Goal: Navigation & Orientation: Find specific page/section

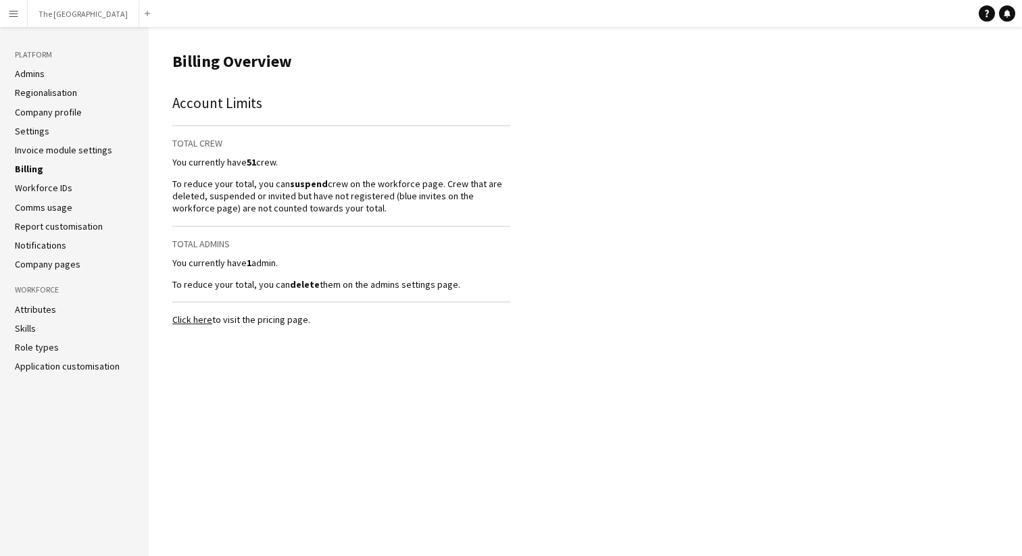
click at [36, 75] on link "Admins" at bounding box center [30, 74] width 30 height 12
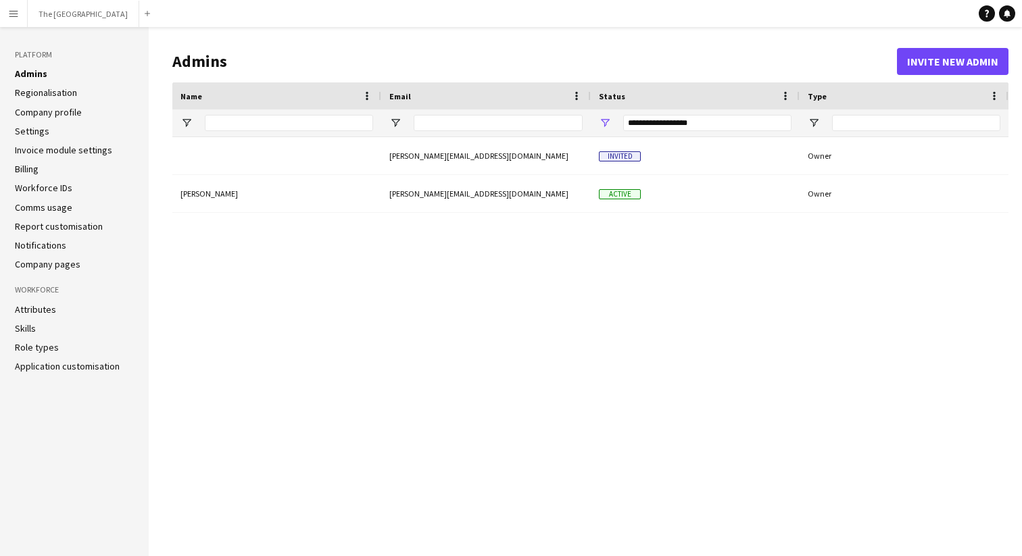
click at [45, 135] on link "Settings" at bounding box center [32, 131] width 34 height 12
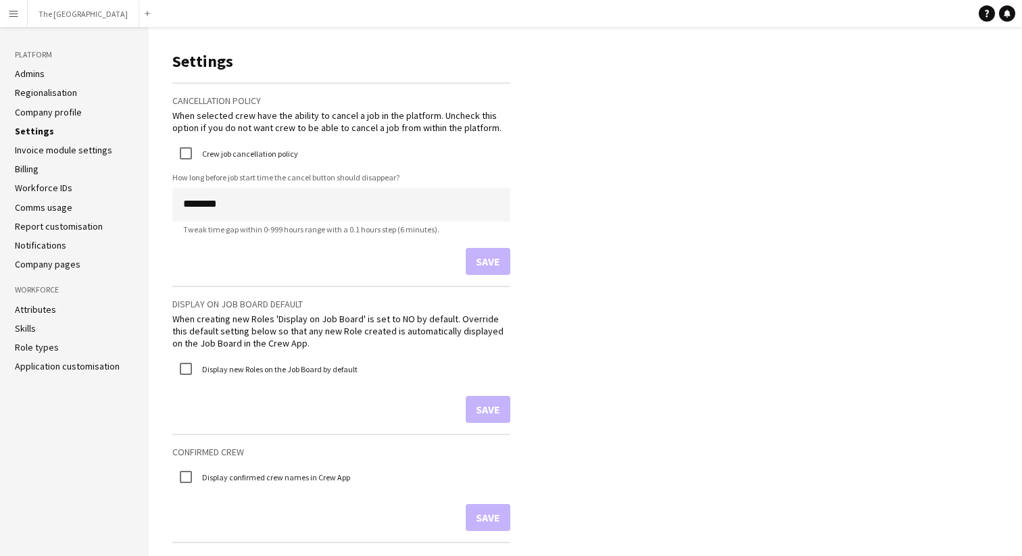
click at [51, 154] on link "Invoice module settings" at bounding box center [63, 150] width 97 height 12
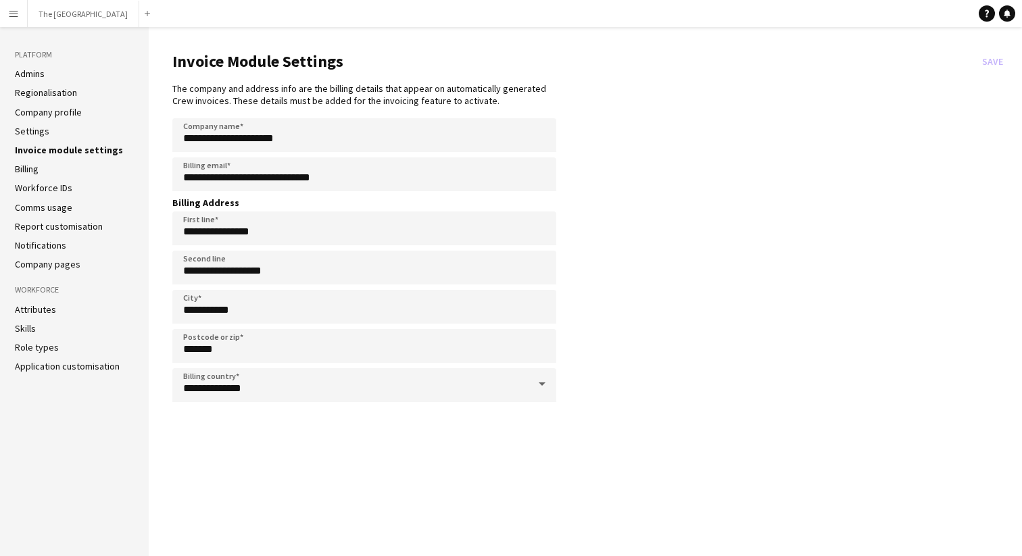
click at [21, 168] on link "Billing" at bounding box center [27, 169] width 24 height 12
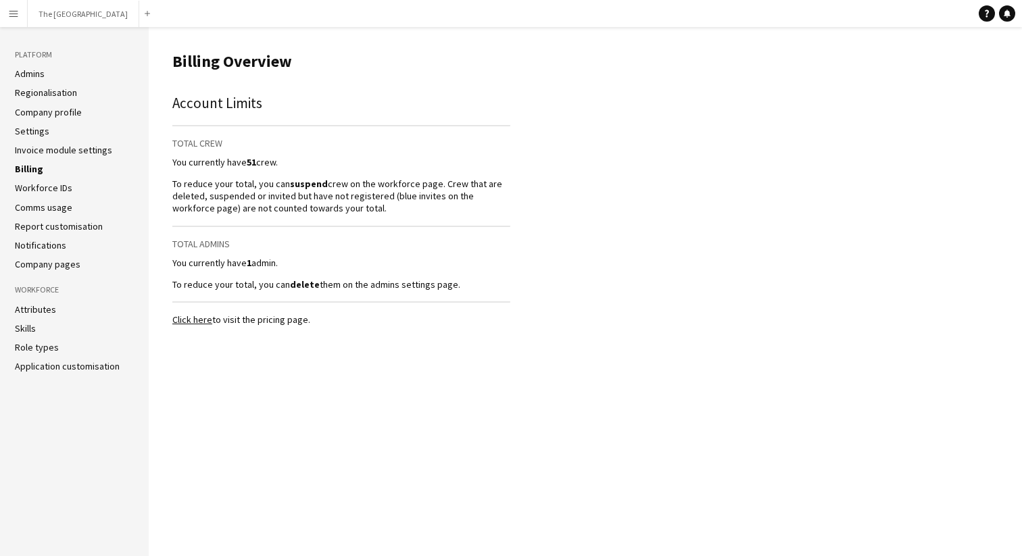
click at [26, 195] on ul "Admins Regionalisation Company profile Settings Invoice module settings Billing…" at bounding box center [74, 169] width 119 height 203
click at [31, 192] on link "Workforce IDs" at bounding box center [43, 188] width 57 height 12
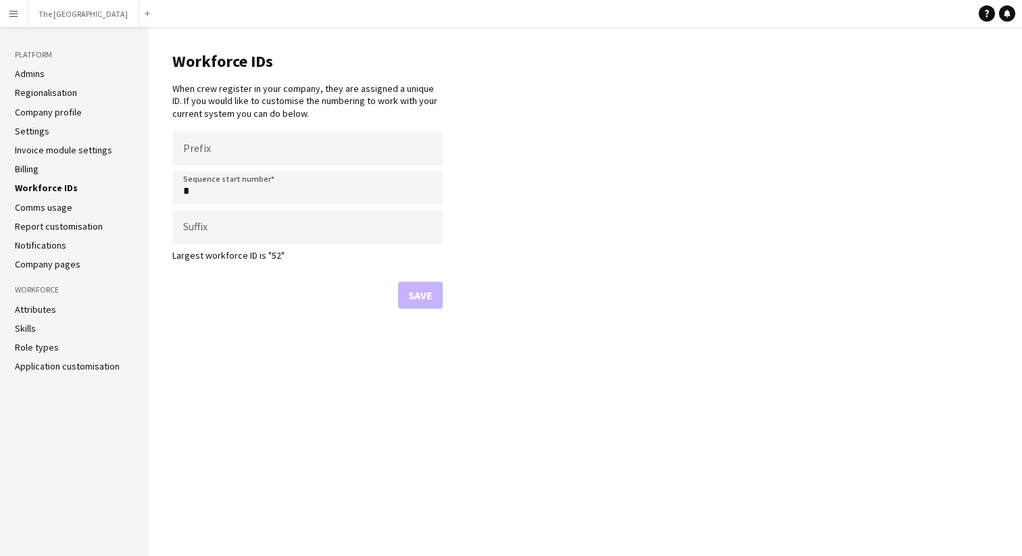
click at [37, 210] on link "Comms usage" at bounding box center [43, 207] width 57 height 12
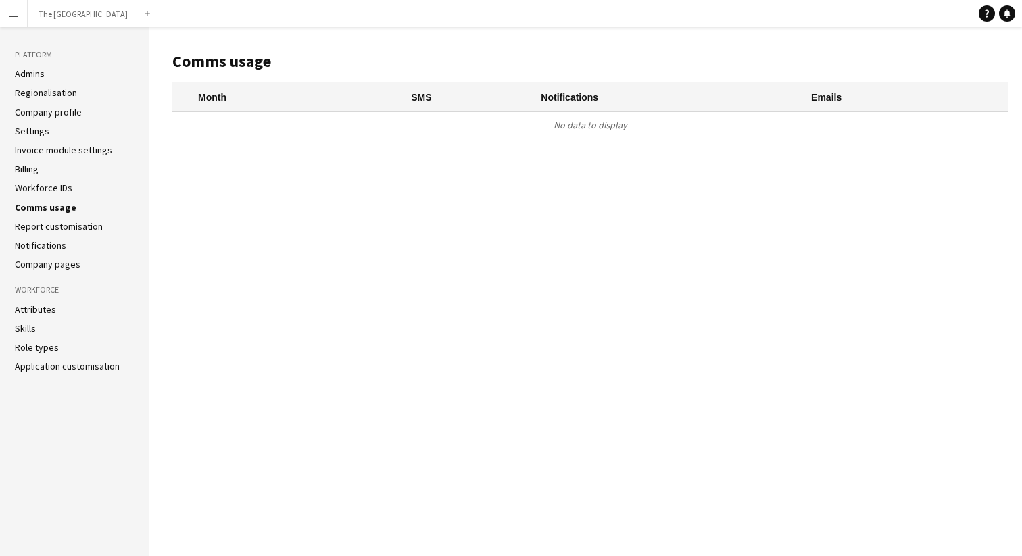
click at [43, 231] on link "Report customisation" at bounding box center [59, 226] width 88 height 12
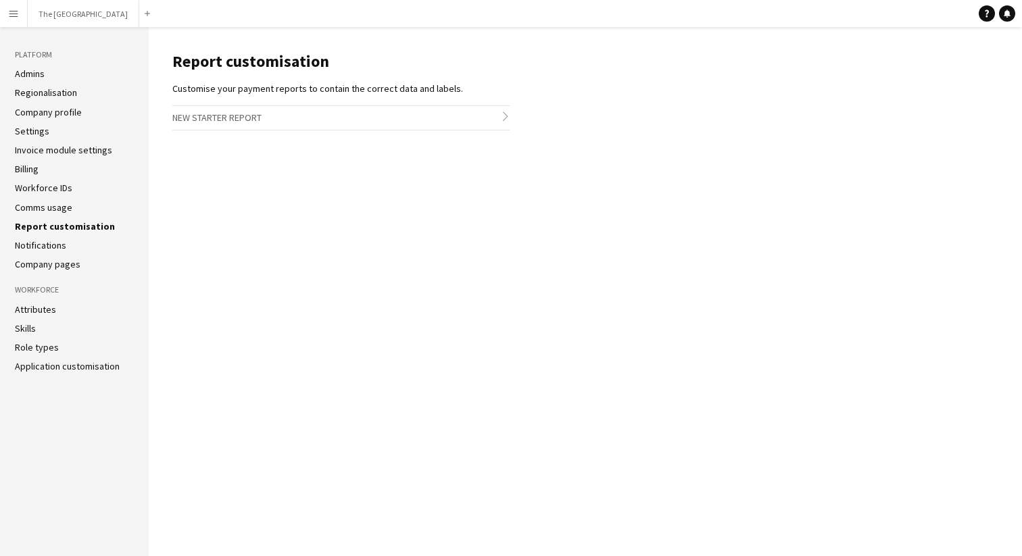
click at [47, 249] on link "Notifications" at bounding box center [40, 245] width 51 height 12
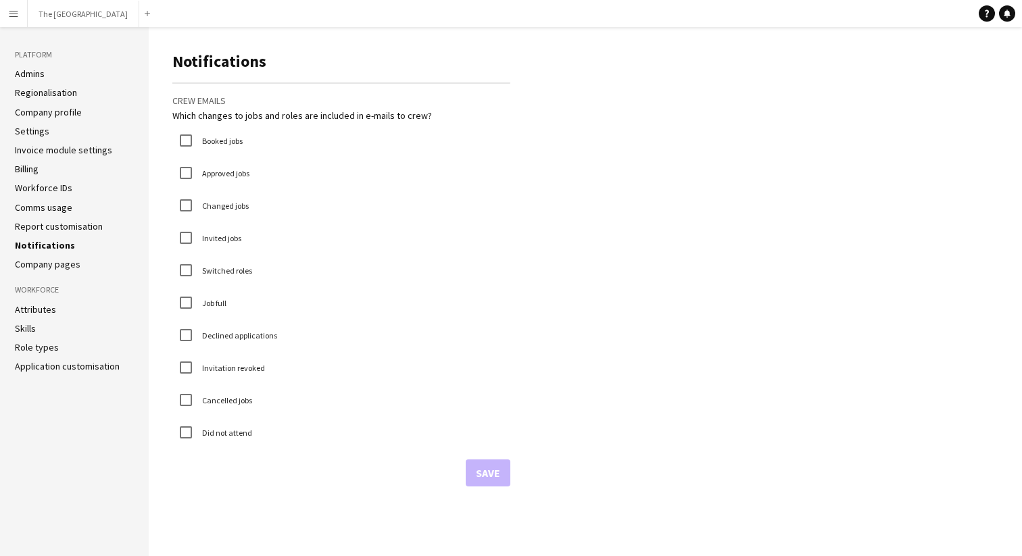
click at [33, 168] on link "Billing" at bounding box center [27, 169] width 24 height 12
